Goal: Navigation & Orientation: Find specific page/section

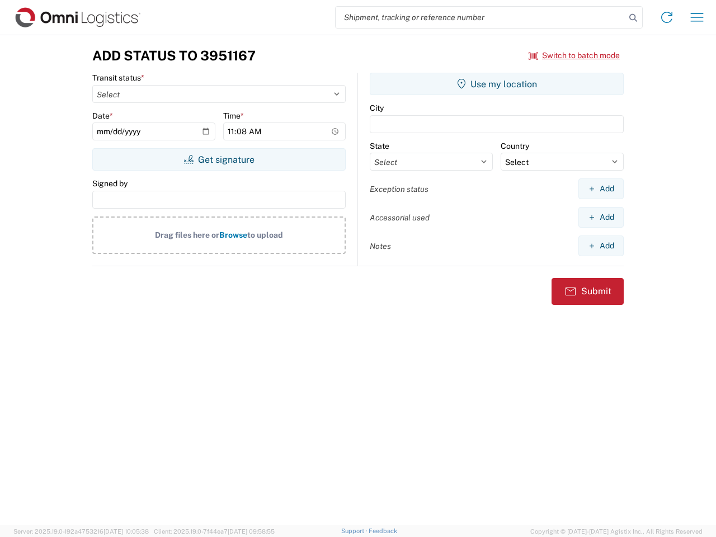
click at [480, 17] on input "search" at bounding box center [481, 17] width 290 height 21
click at [633, 18] on icon at bounding box center [633, 18] width 16 height 16
click at [667, 17] on icon at bounding box center [667, 17] width 18 height 18
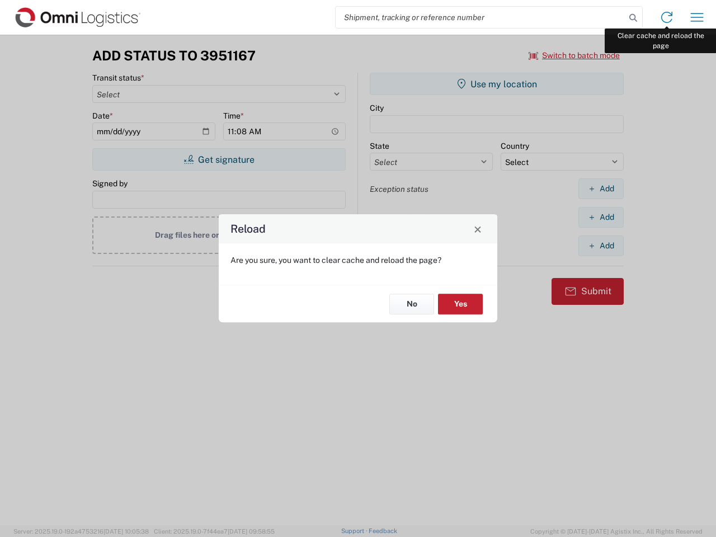
click at [697, 17] on div "Reload Are you sure, you want to clear cache and reload the page? No Yes" at bounding box center [358, 268] width 716 height 537
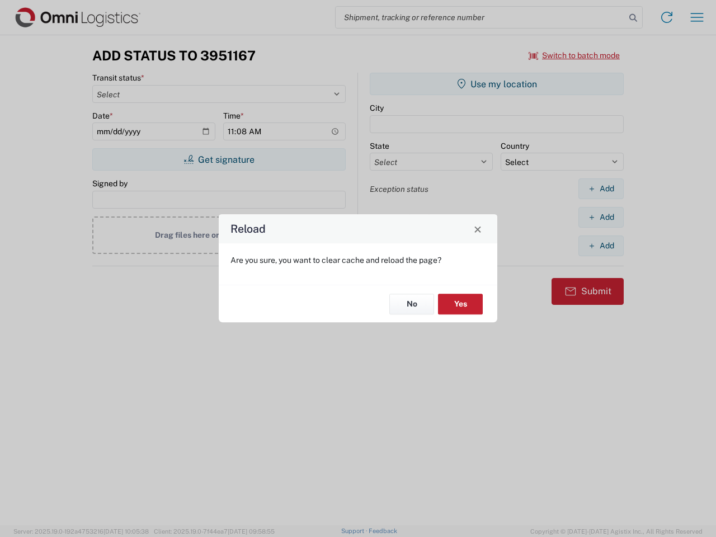
click at [574, 55] on div "Reload Are you sure, you want to clear cache and reload the page? No Yes" at bounding box center [358, 268] width 716 height 537
click at [219, 159] on div "Reload Are you sure, you want to clear cache and reload the page? No Yes" at bounding box center [358, 268] width 716 height 537
click at [497, 84] on div "Reload Are you sure, you want to clear cache and reload the page? No Yes" at bounding box center [358, 268] width 716 height 537
click at [601, 188] on div "Reload Are you sure, you want to clear cache and reload the page? No Yes" at bounding box center [358, 268] width 716 height 537
click at [601, 217] on div "Reload Are you sure, you want to clear cache and reload the page? No Yes" at bounding box center [358, 268] width 716 height 537
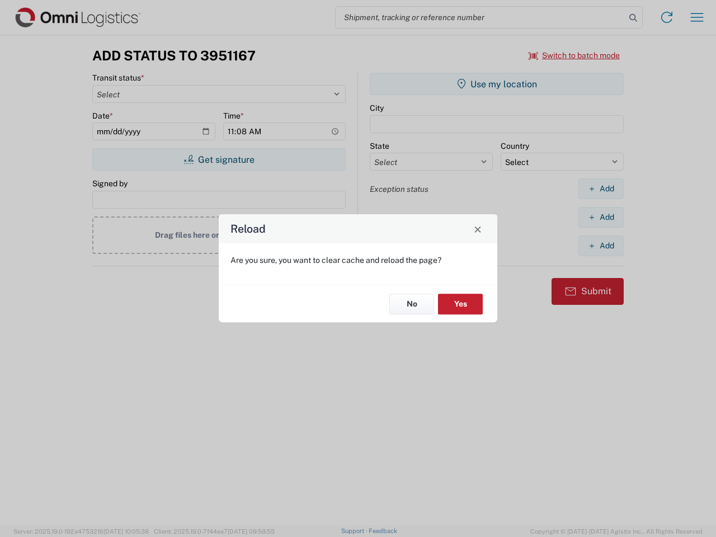
click at [601, 246] on div "Reload Are you sure, you want to clear cache and reload the page? No Yes" at bounding box center [358, 268] width 716 height 537
